Goal: Transaction & Acquisition: Purchase product/service

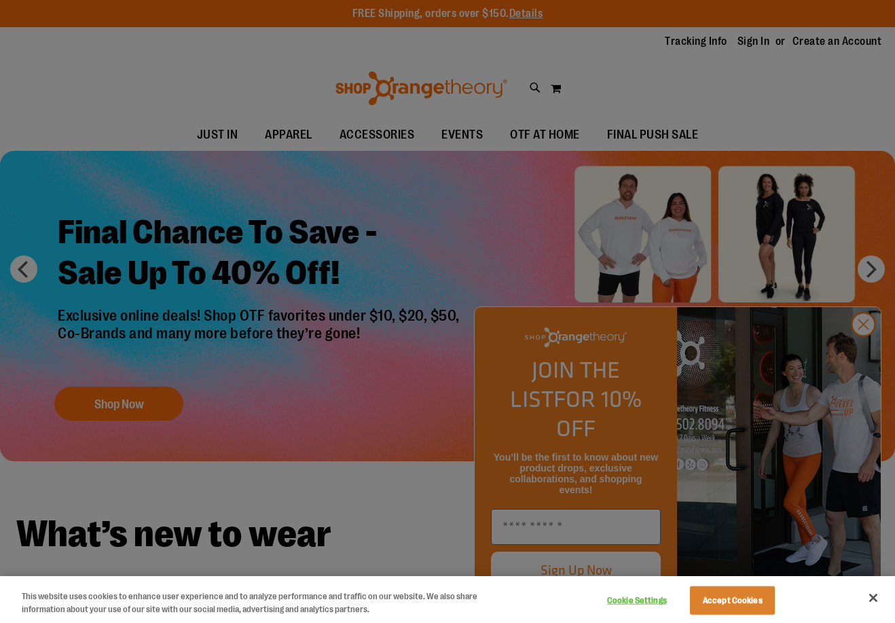
click at [757, 605] on button "Accept Cookies" at bounding box center [732, 600] width 85 height 29
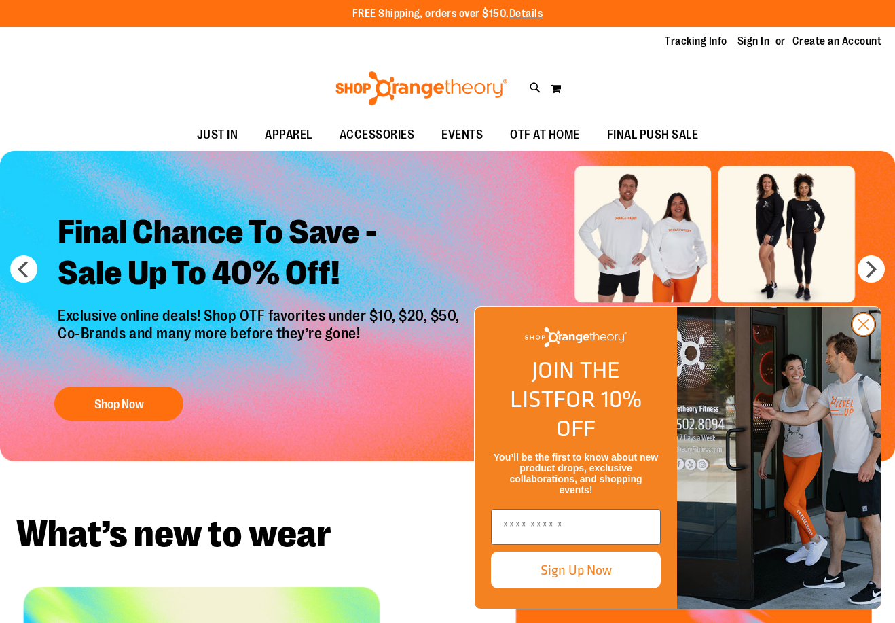
click at [865, 329] on icon "Close dialog" at bounding box center [864, 325] width 10 height 10
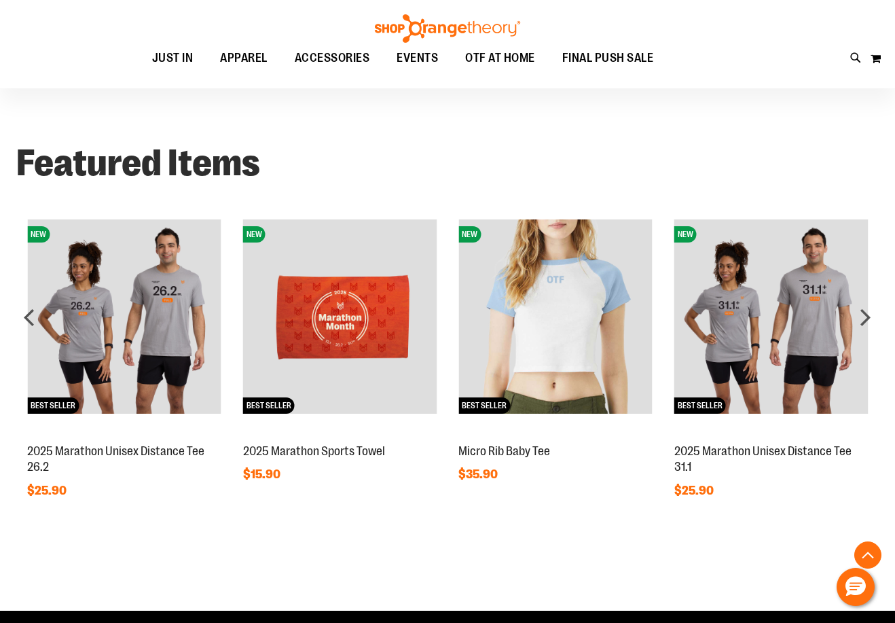
scroll to position [578, 0]
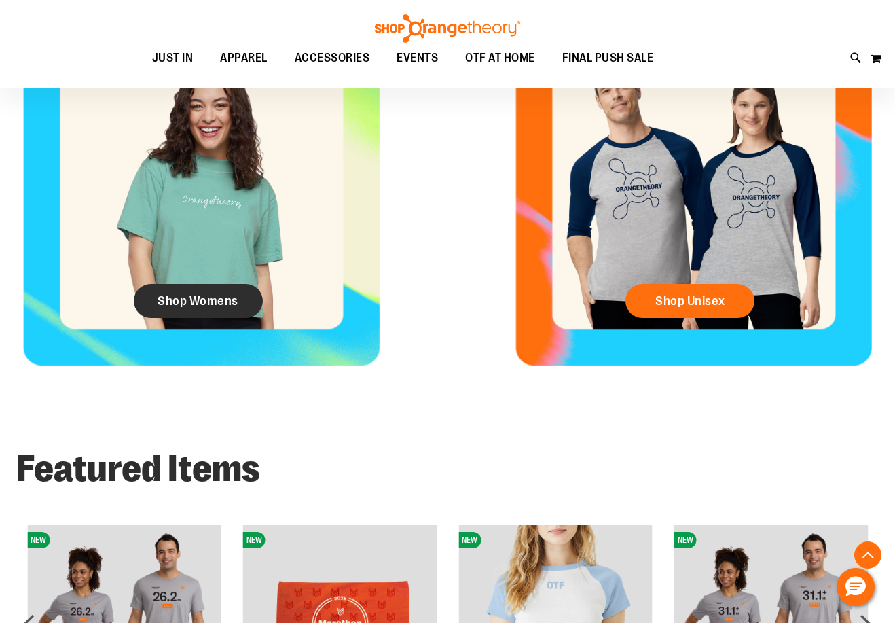
click at [239, 302] on link "Shop Womens" at bounding box center [198, 301] width 129 height 34
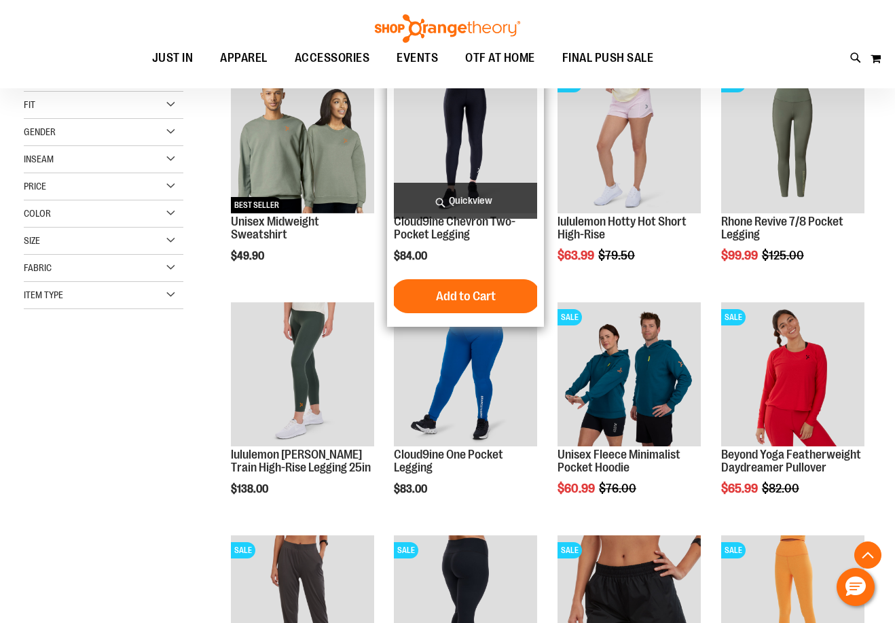
scroll to position [308, 0]
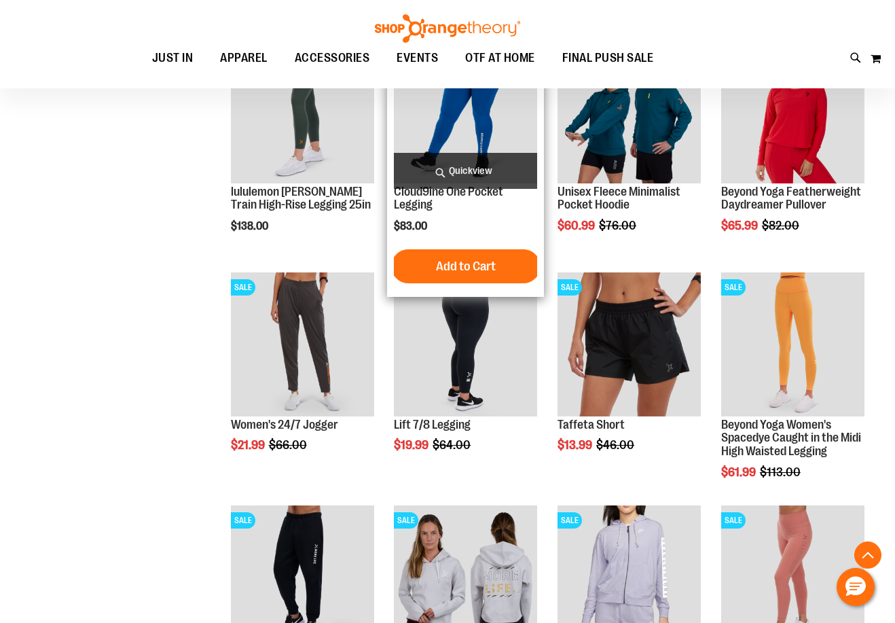
scroll to position [780, 0]
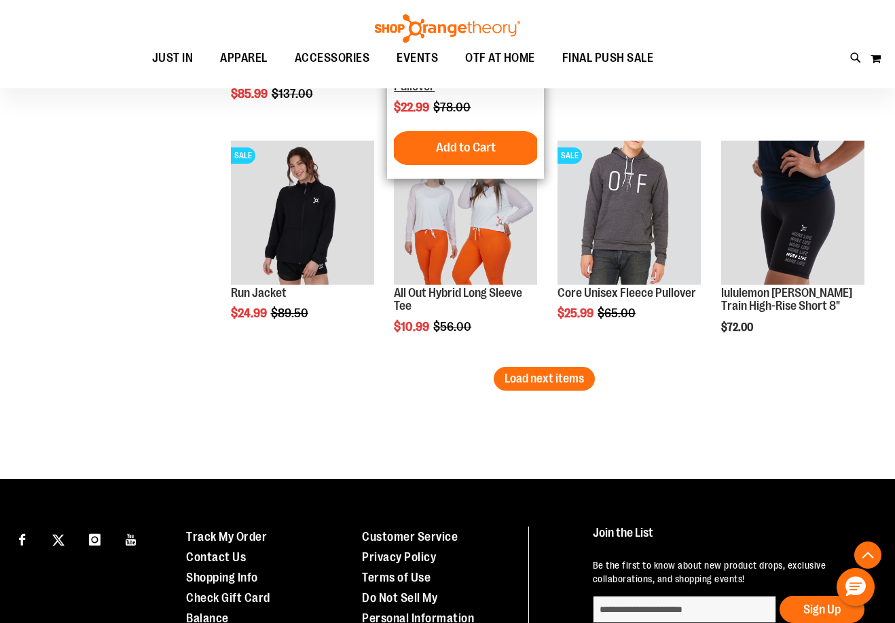
scroll to position [2136, 0]
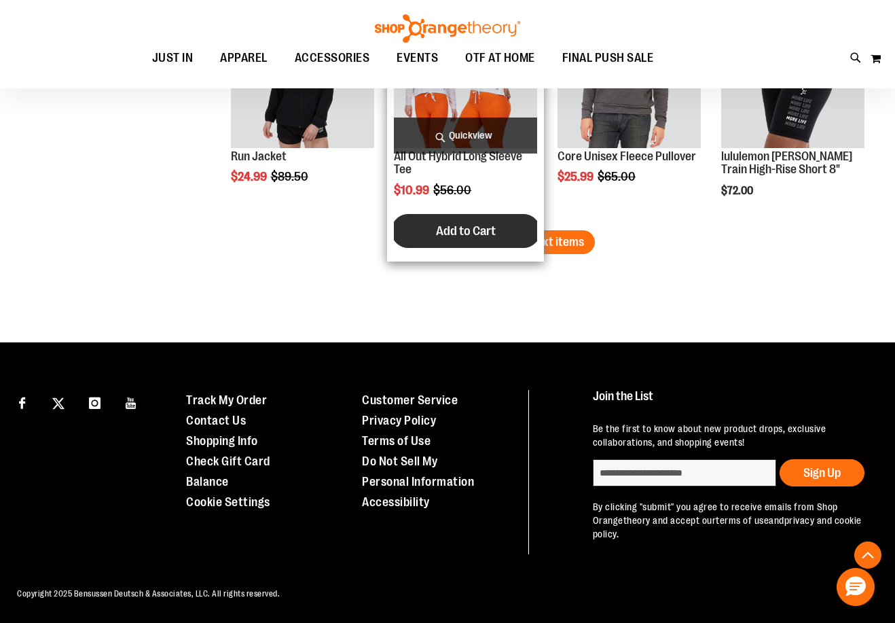
drag, startPoint x: 539, startPoint y: 249, endPoint x: 518, endPoint y: 250, distance: 20.4
click at [539, 249] on span "Load next items" at bounding box center [544, 242] width 79 height 14
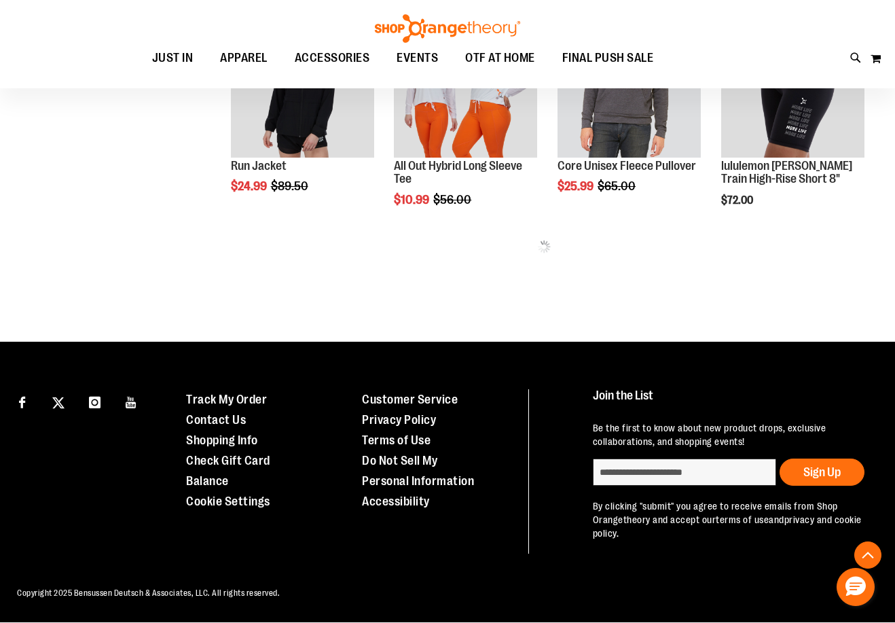
scroll to position [2126, 0]
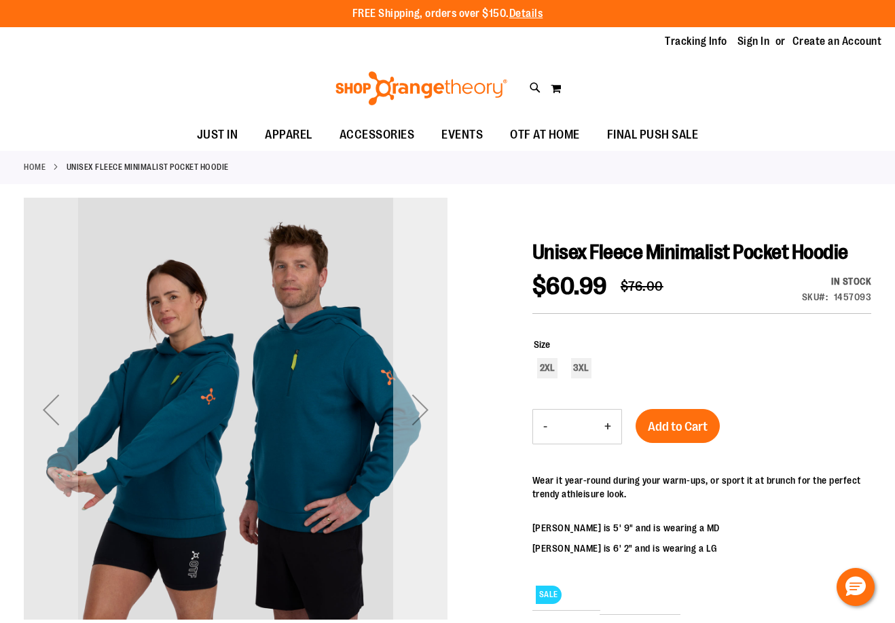
click at [431, 369] on div "Next" at bounding box center [420, 410] width 54 height 424
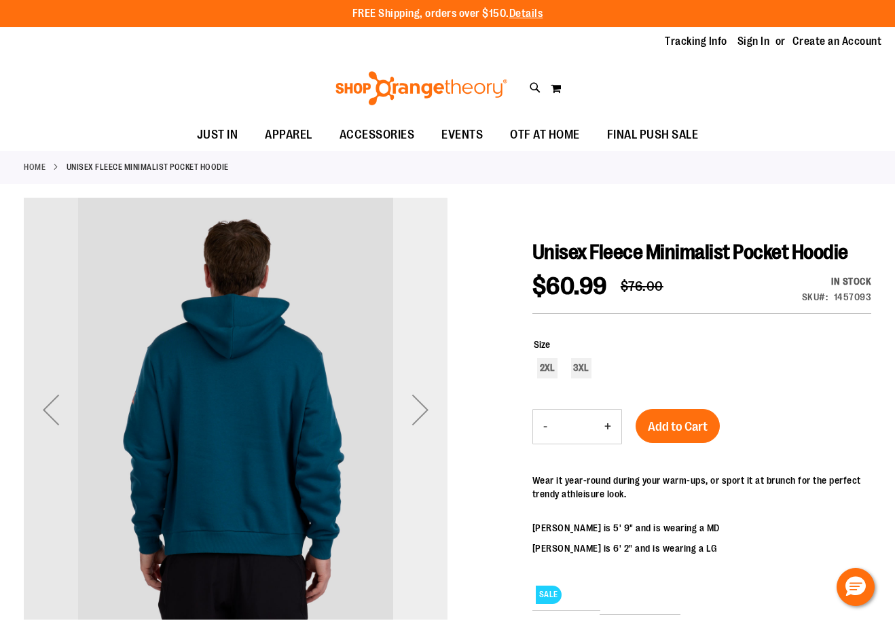
click at [431, 369] on div "Next" at bounding box center [420, 410] width 54 height 424
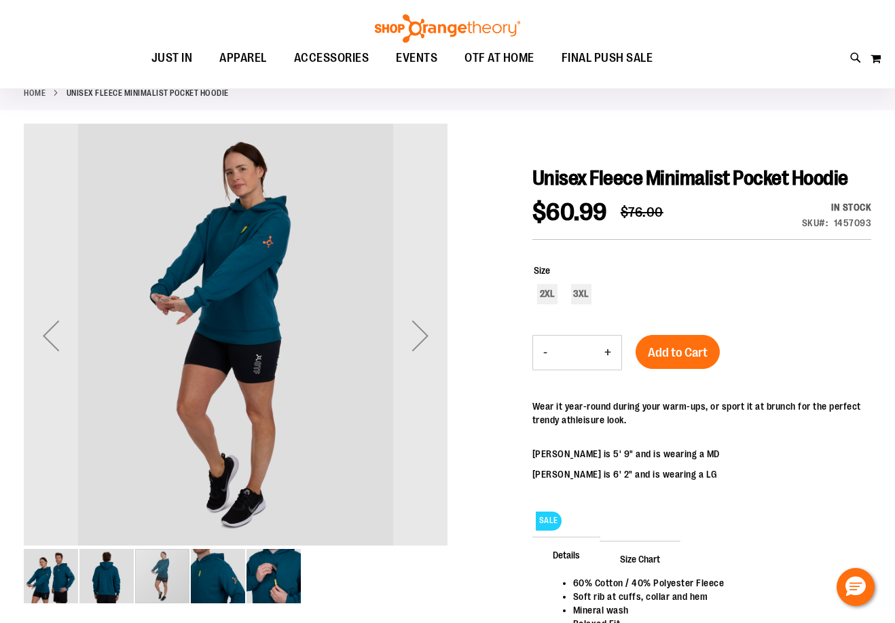
scroll to position [96, 0]
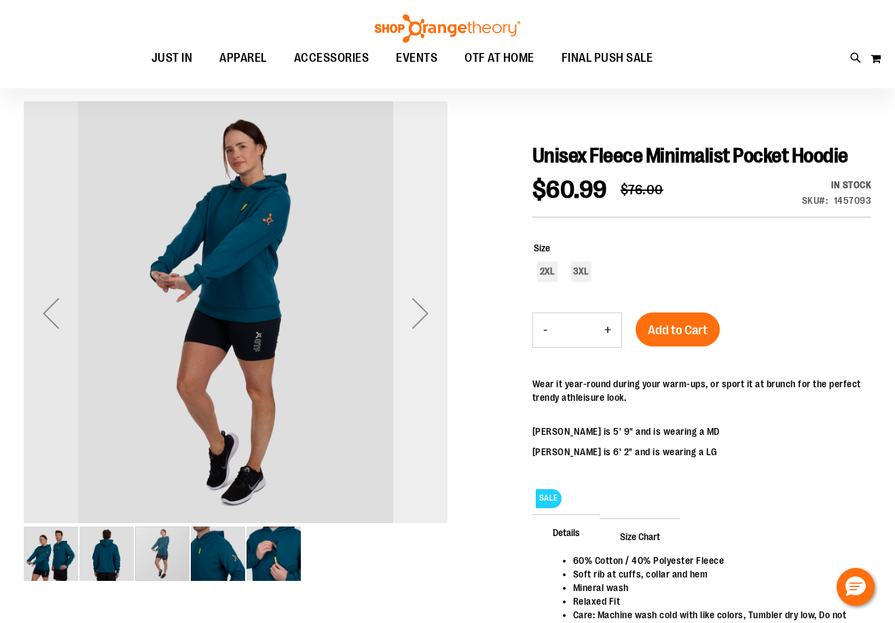
click at [411, 341] on div "Next" at bounding box center [420, 313] width 54 height 424
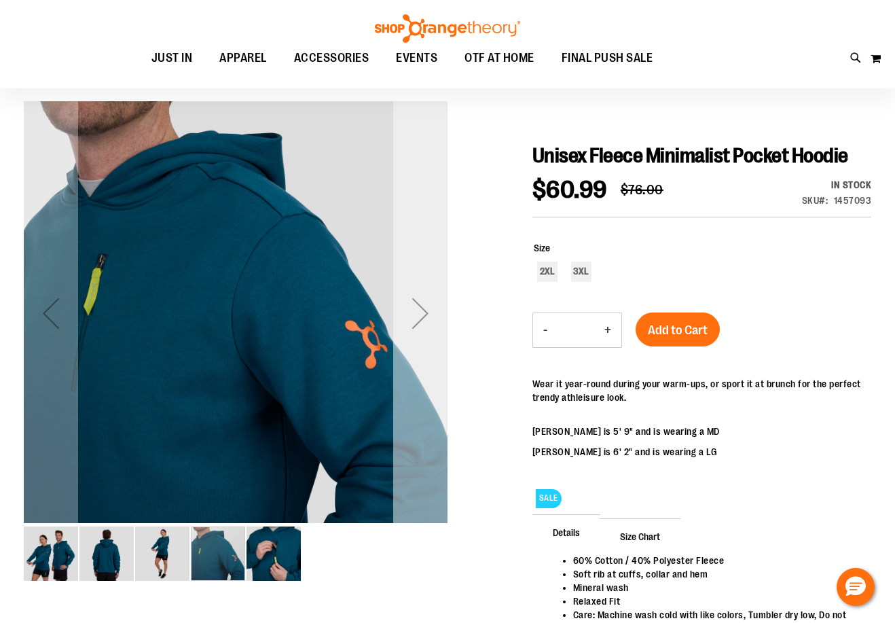
click at [427, 330] on div "Next" at bounding box center [420, 313] width 54 height 54
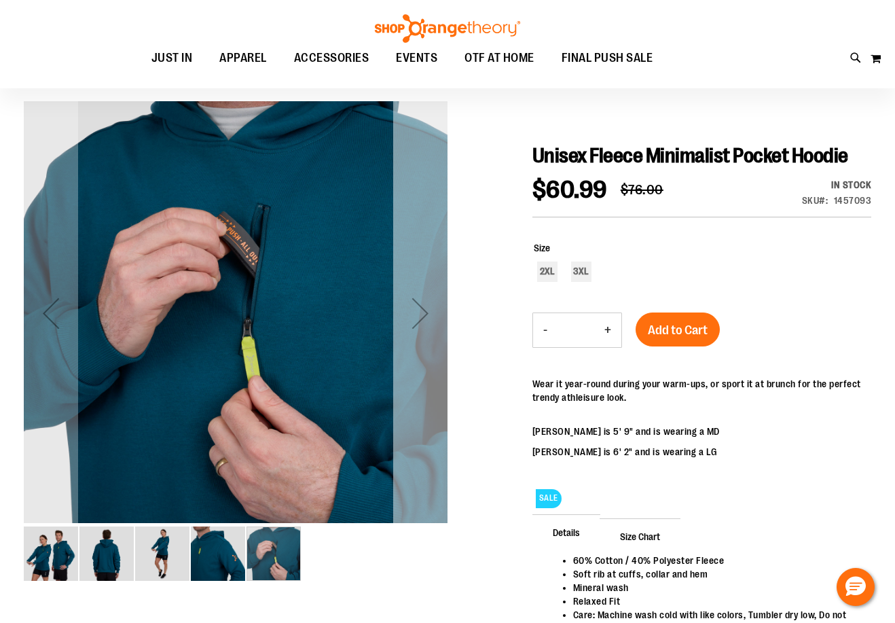
click at [428, 329] on div "Next" at bounding box center [420, 313] width 54 height 54
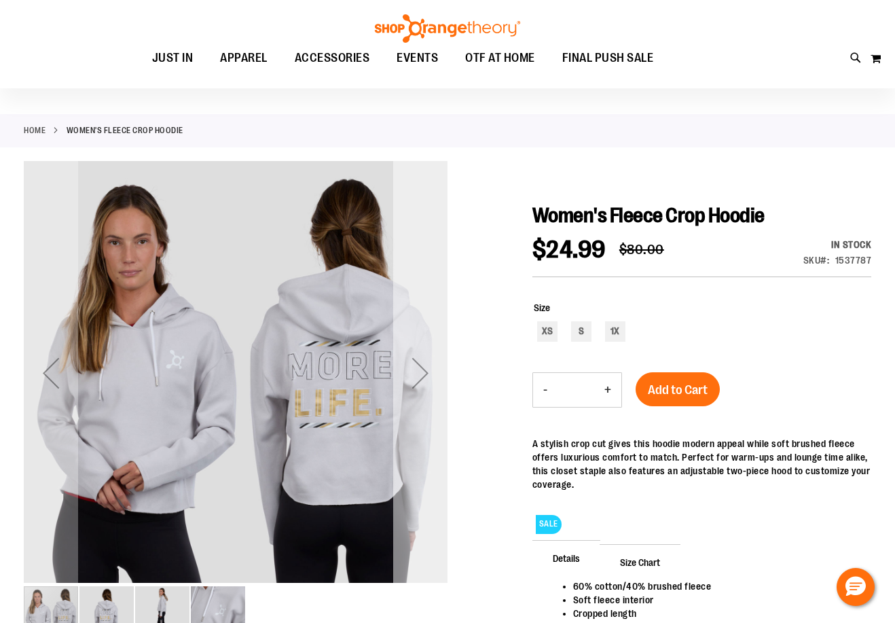
scroll to position [133, 0]
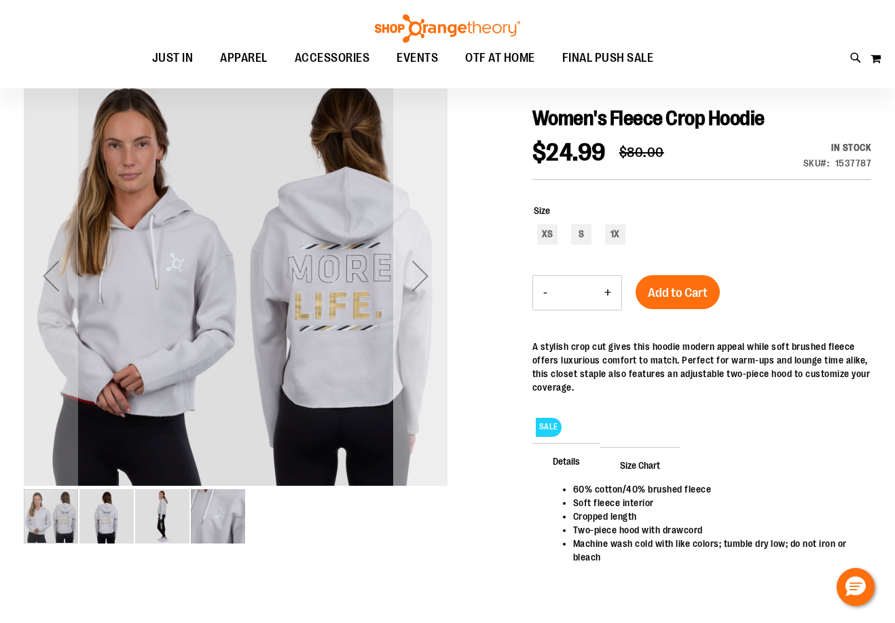
click at [413, 264] on div "Next" at bounding box center [420, 276] width 54 height 54
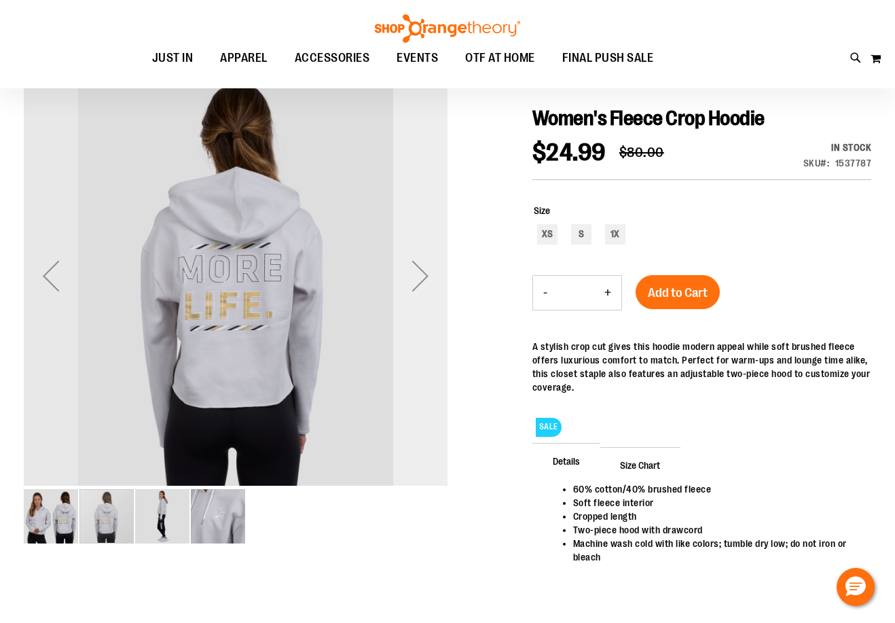
click at [413, 264] on div "Next" at bounding box center [420, 276] width 54 height 54
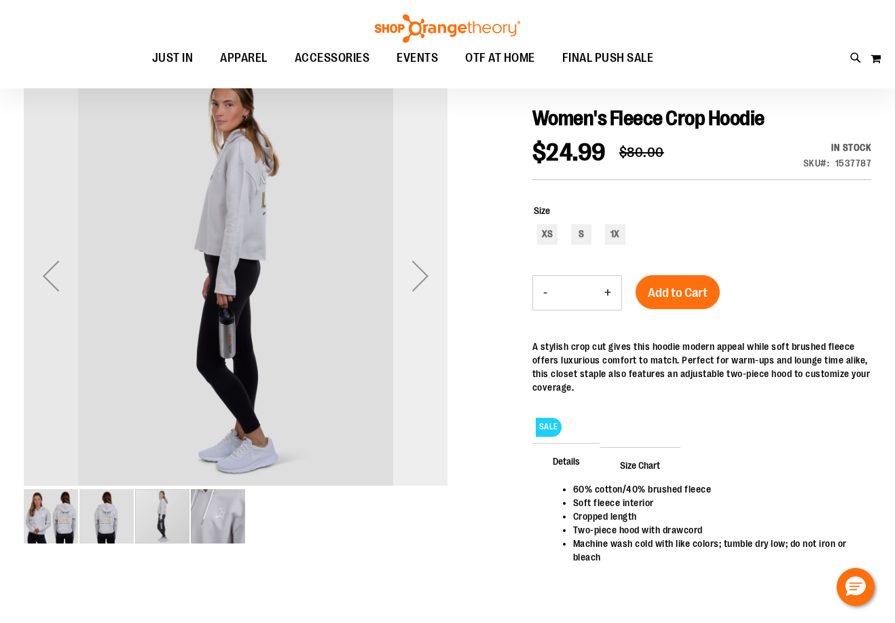
click at [413, 264] on div "Next" at bounding box center [420, 276] width 54 height 54
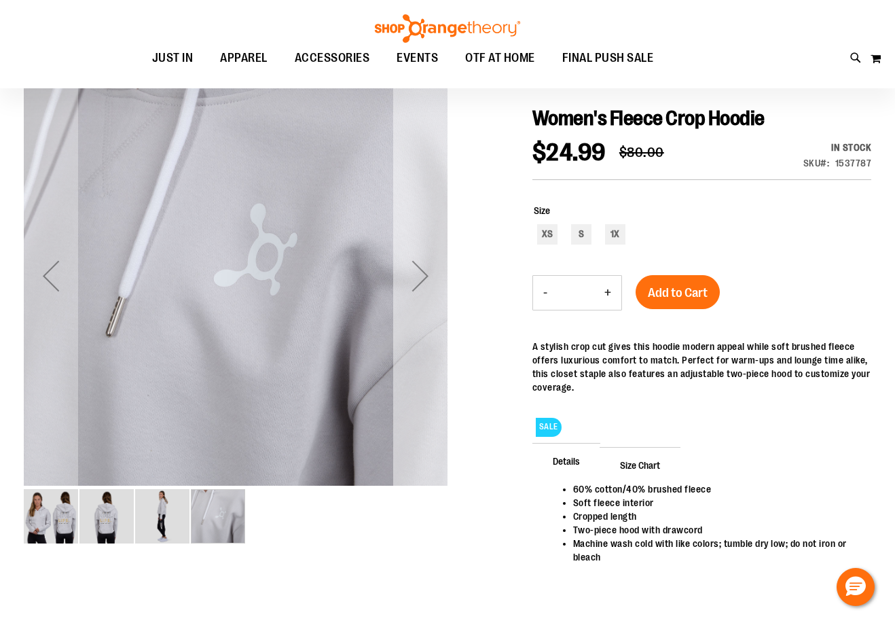
click at [413, 264] on div "Next" at bounding box center [420, 276] width 54 height 54
